Goal: Task Accomplishment & Management: Complete application form

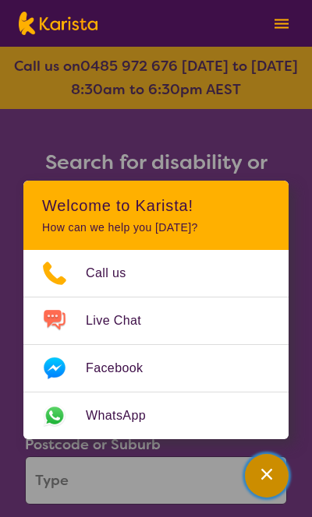
click at [274, 478] on div "Channel Menu" at bounding box center [266, 476] width 31 height 34
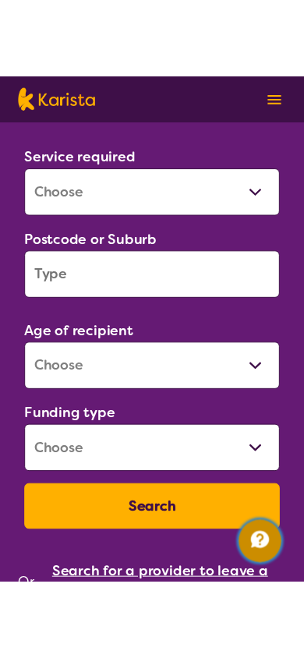
scroll to position [279, 0]
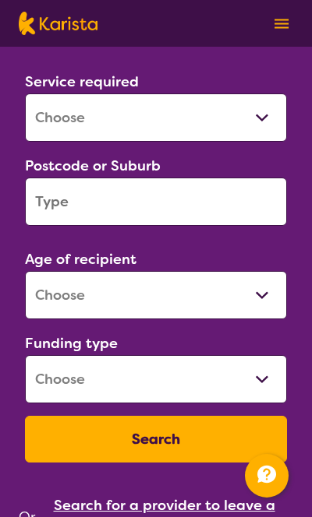
click at [139, 129] on select "Allied Health Assistant Assessment ([MEDICAL_DATA] or [MEDICAL_DATA]) Behaviour…" at bounding box center [156, 117] width 262 height 48
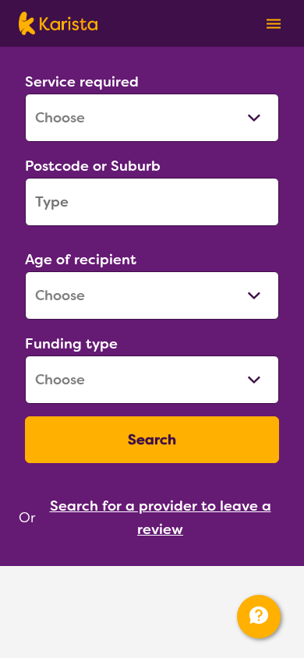
click at [127, 122] on select "Allied Health Assistant Assessment ([MEDICAL_DATA] or [MEDICAL_DATA]) Behaviour…" at bounding box center [152, 117] width 254 height 48
click at [25, 93] on select "Allied Health Assistant Assessment ([MEDICAL_DATA] or [MEDICAL_DATA]) Behaviour…" at bounding box center [152, 117] width 254 height 48
click at [108, 132] on select "Allied Health Assistant Assessment ([MEDICAL_DATA] or [MEDICAL_DATA]) Behaviour…" at bounding box center [152, 117] width 254 height 48
select select "NDIS Plan management"
click at [25, 93] on select "Allied Health Assistant Assessment ([MEDICAL_DATA] or [MEDICAL_DATA]) Behaviour…" at bounding box center [152, 117] width 254 height 48
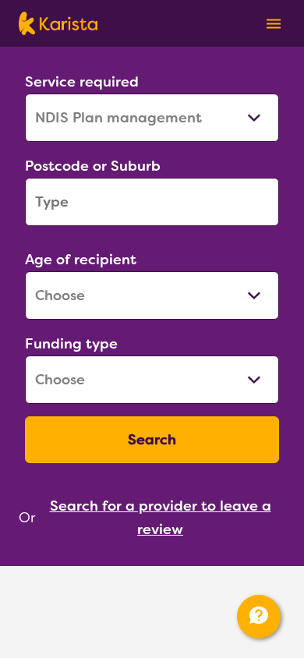
select select "NDIS"
click at [88, 204] on input "search" at bounding box center [152, 202] width 254 height 48
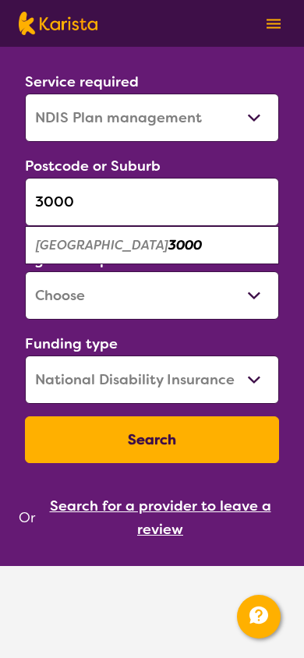
type input "3000"
click at [93, 242] on em "[GEOGRAPHIC_DATA]" at bounding box center [102, 245] width 132 height 16
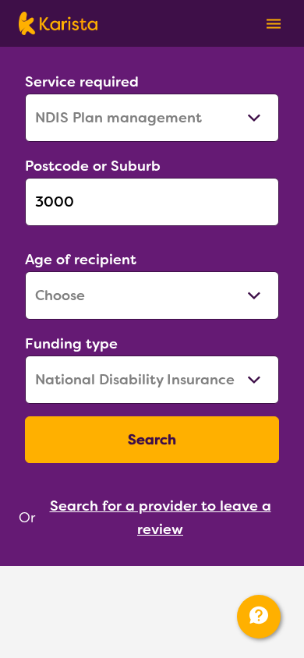
click at [97, 314] on select "Early Childhood - 0 to 9 Child - 10 to 11 Adolescent - 12 to 17 Adult - 18 to 6…" at bounding box center [152, 295] width 254 height 48
select select "AS"
click at [25, 271] on select "Early Childhood - 0 to 9 Child - 10 to 11 Adolescent - 12 to 17 Adult - 18 to 6…" at bounding box center [152, 295] width 254 height 48
click at [119, 447] on button "Search" at bounding box center [152, 439] width 254 height 47
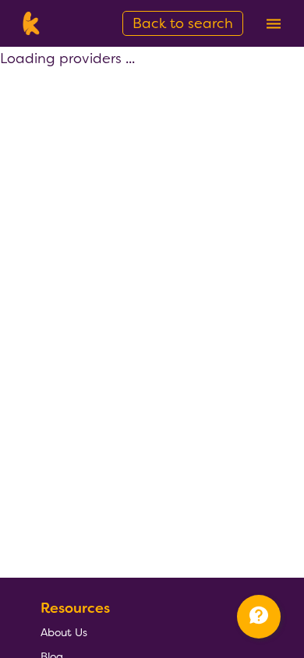
select select "by_score"
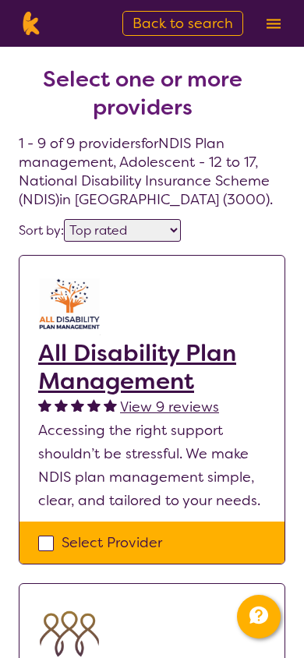
click at [106, 541] on div "Select Provider" at bounding box center [152, 542] width 228 height 23
checkbox input "true"
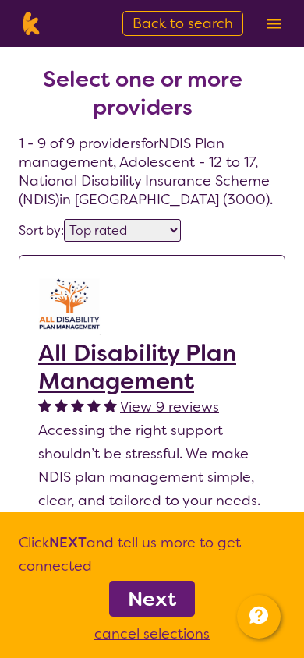
click at [145, 584] on b "Next" at bounding box center [152, 598] width 48 height 26
